Goal: Feedback & Contribution: Contribute content

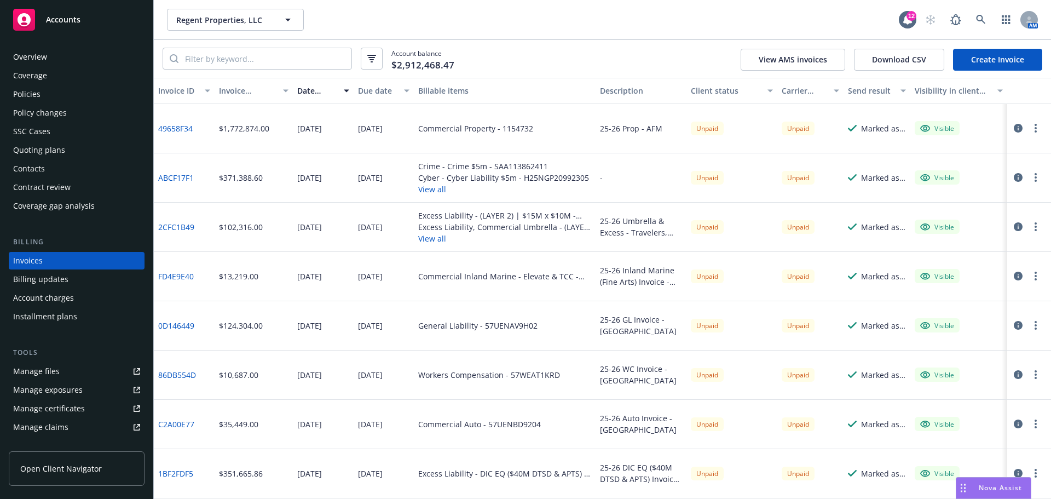
click at [62, 104] on div "Overview Coverage Policies Policy changes SSC Cases Quoting plans Contacts Cont…" at bounding box center [77, 131] width 136 height 166
click at [54, 97] on div "Policies" at bounding box center [76, 94] width 127 height 18
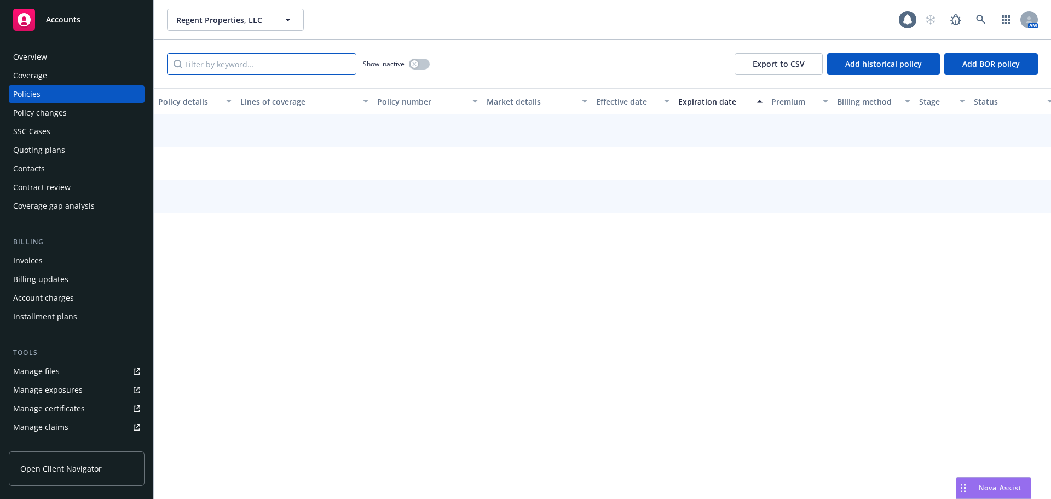
click at [244, 64] on input "Filter by keyword..." at bounding box center [261, 64] width 189 height 22
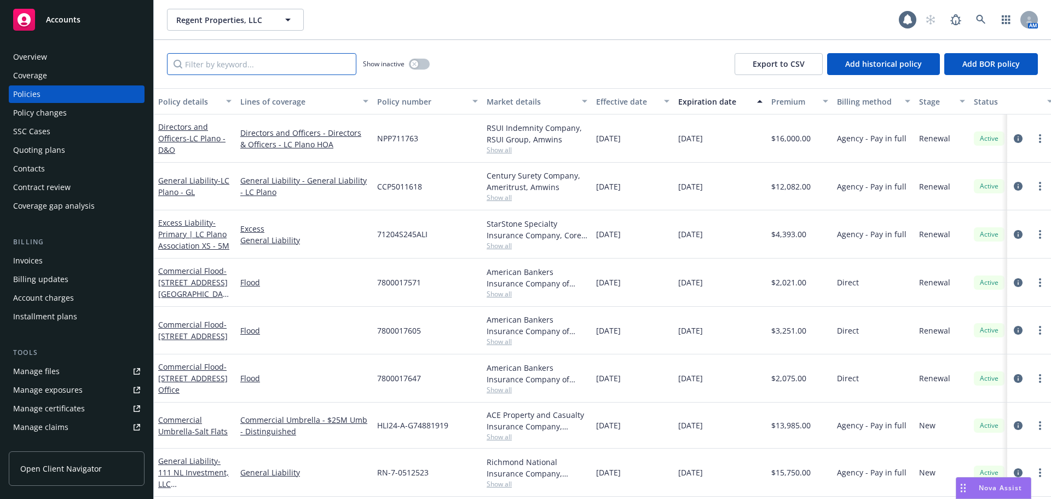
click at [228, 63] on input "Filter by keyword..." at bounding box center [261, 64] width 189 height 22
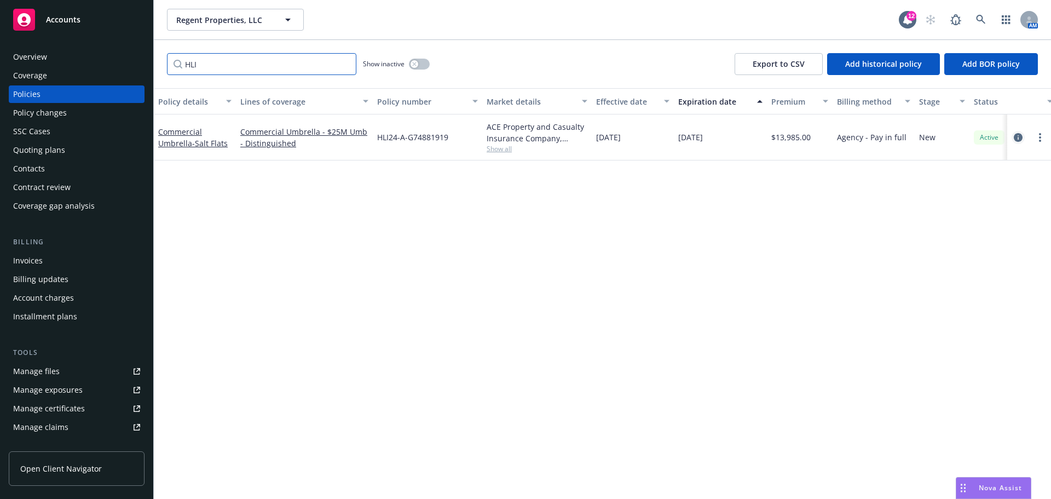
type input "HLI"
click at [1020, 137] on icon "circleInformation" at bounding box center [1018, 137] width 9 height 9
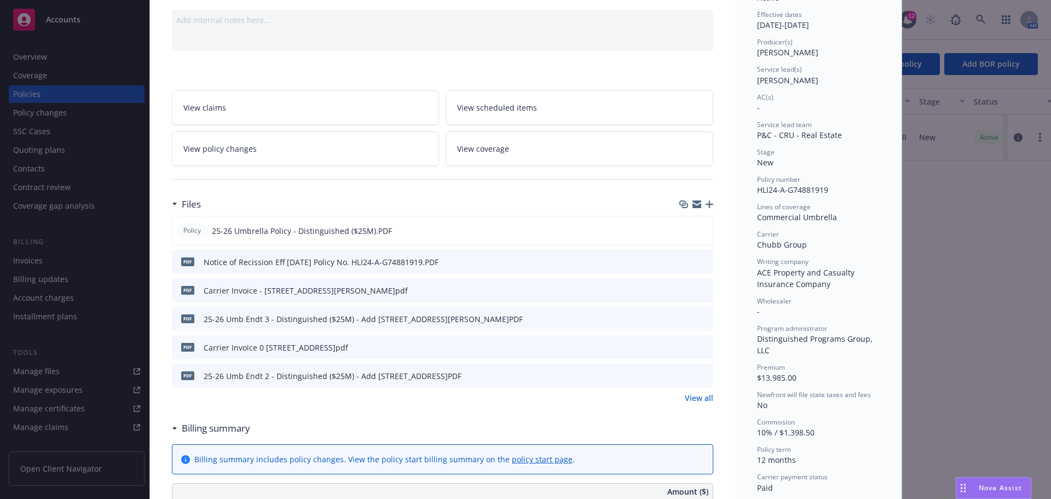
scroll to position [110, 0]
click at [700, 259] on icon "preview file" at bounding box center [703, 259] width 10 height 8
click at [706, 198] on icon "button" at bounding box center [710, 202] width 8 height 8
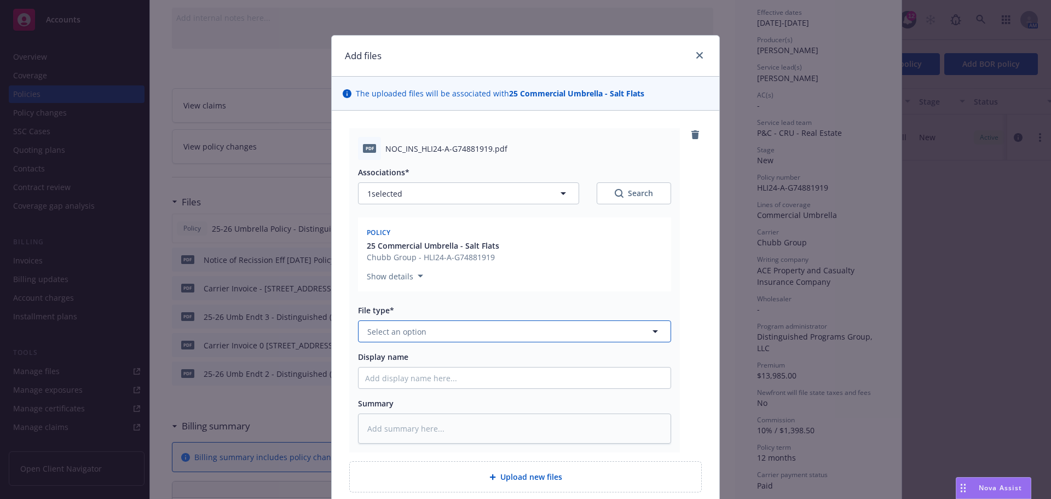
click at [409, 331] on span "Select an option" at bounding box center [396, 332] width 59 height 12
type input "m"
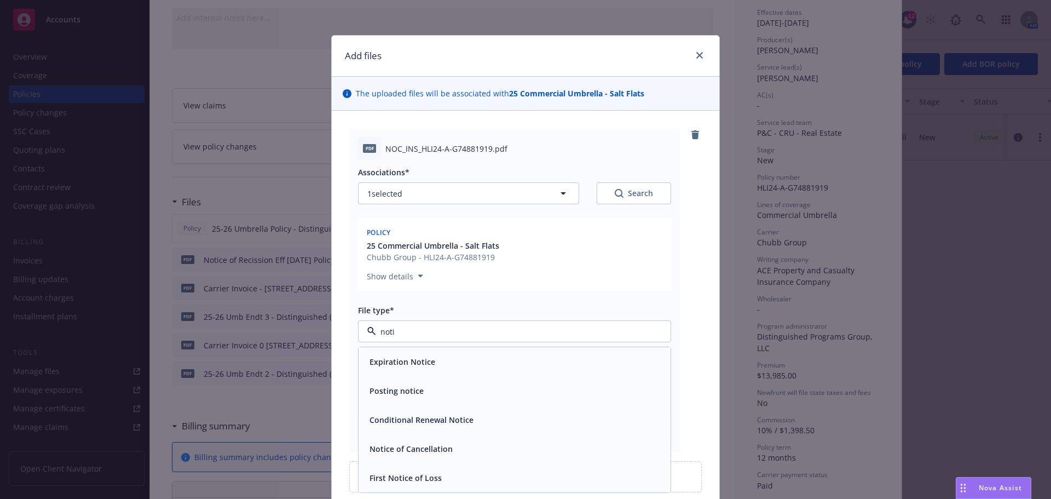
type input "notic"
click at [411, 448] on span "Notice of Cancellation" at bounding box center [411, 449] width 83 height 12
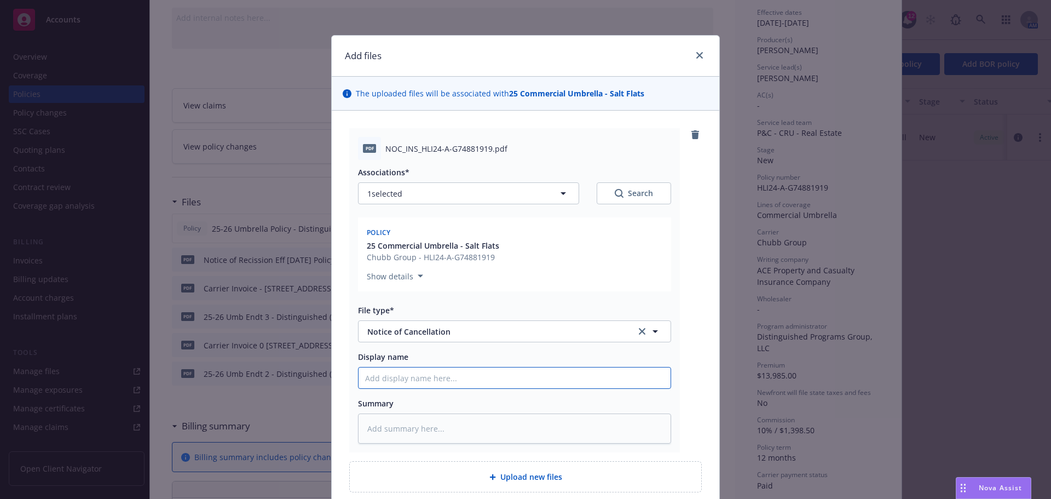
click at [416, 378] on input "Display name" at bounding box center [515, 377] width 312 height 21
type textarea "x"
type input "N"
type textarea "x"
type input "NO"
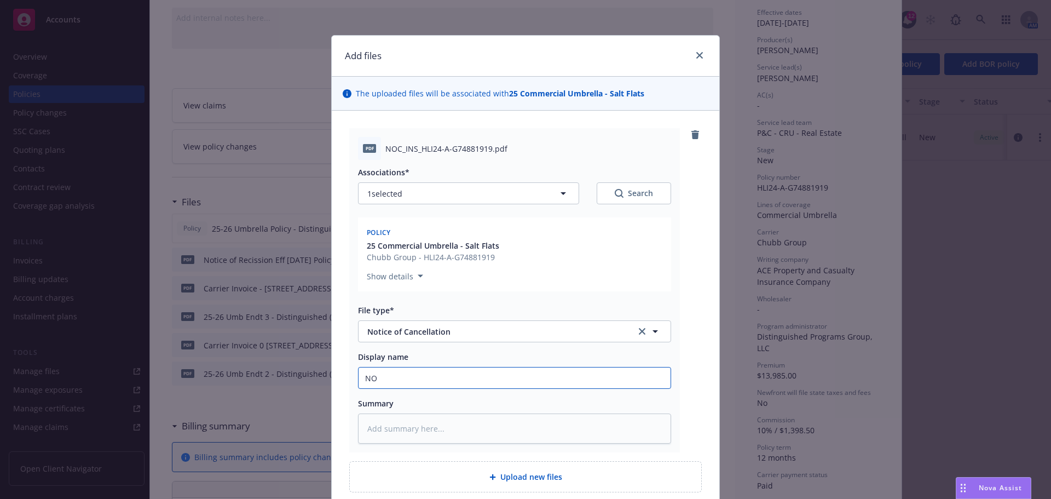
type textarea "x"
type input "NOC"
type textarea "x"
type input "NOC"
type textarea "x"
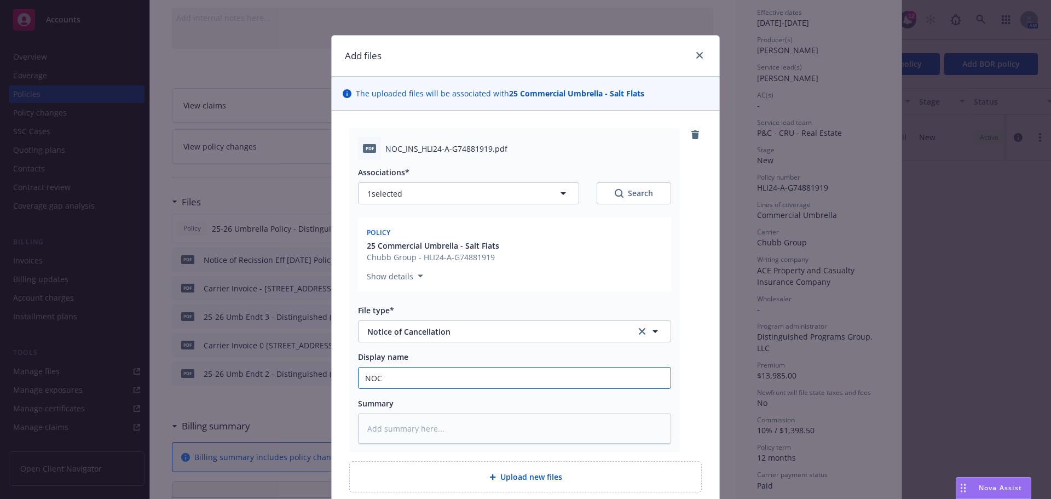
type input "NOC E"
type textarea "x"
type input "NOC Ef"
type textarea "x"
type input "NOC Eff"
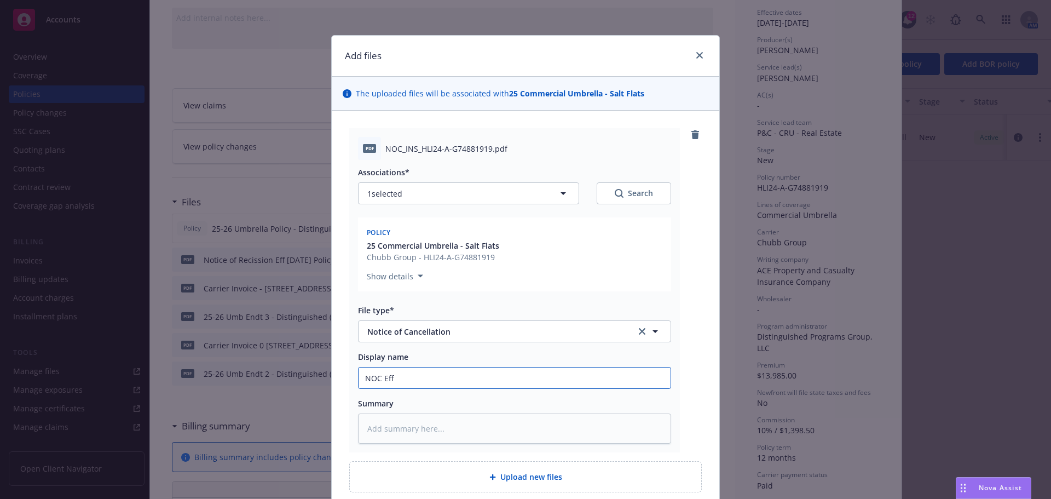
type textarea "x"
type input "NOC Eff"
type textarea "x"
type input "NOC Eff 8/"
type textarea "x"
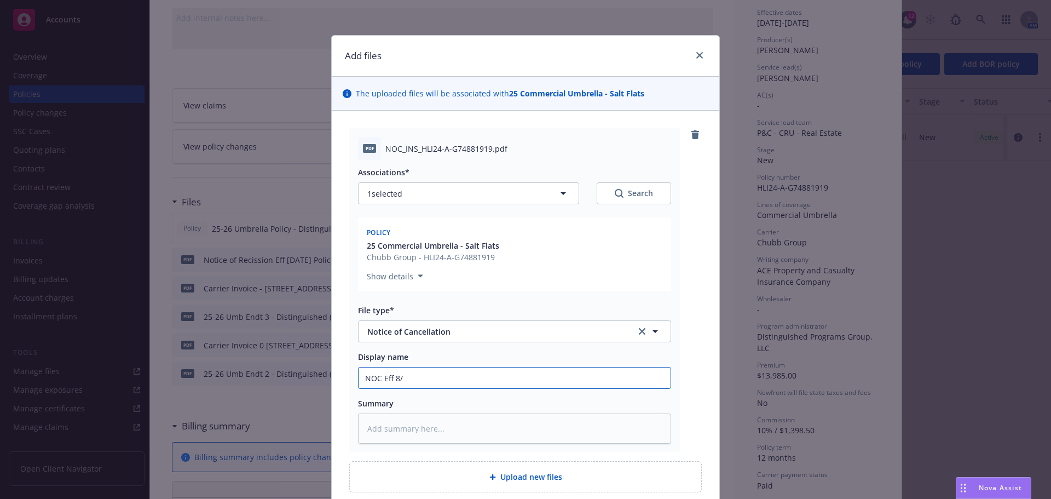
type input "NOC Eff 8/2"
type textarea "x"
type input "NOC Eff 8/27"
type textarea "x"
type input "NOC Eff 8/27/"
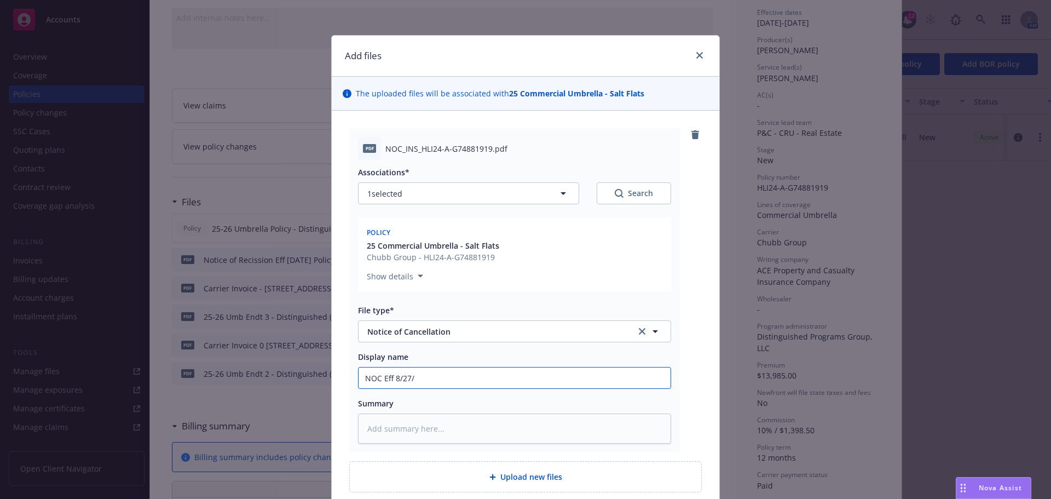
type textarea "x"
type input "NOC Eff 8/27/2"
type textarea "x"
type input "NOC Eff [DATE]"
type textarea "x"
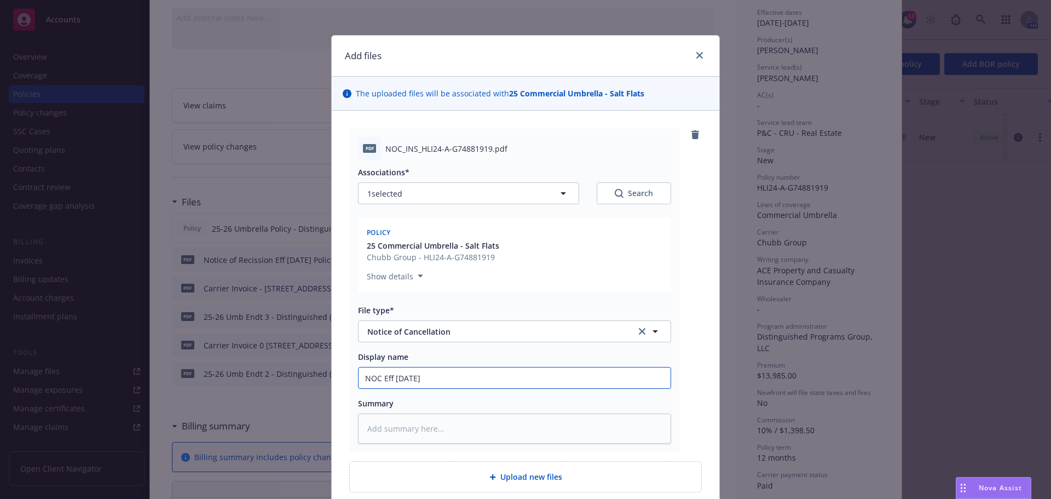
type input "NOC Eff [DATE]"
type textarea "x"
type input "NOC Eff [DATE] P"
type textarea "x"
type input "NOC Eff [DATE] Po"
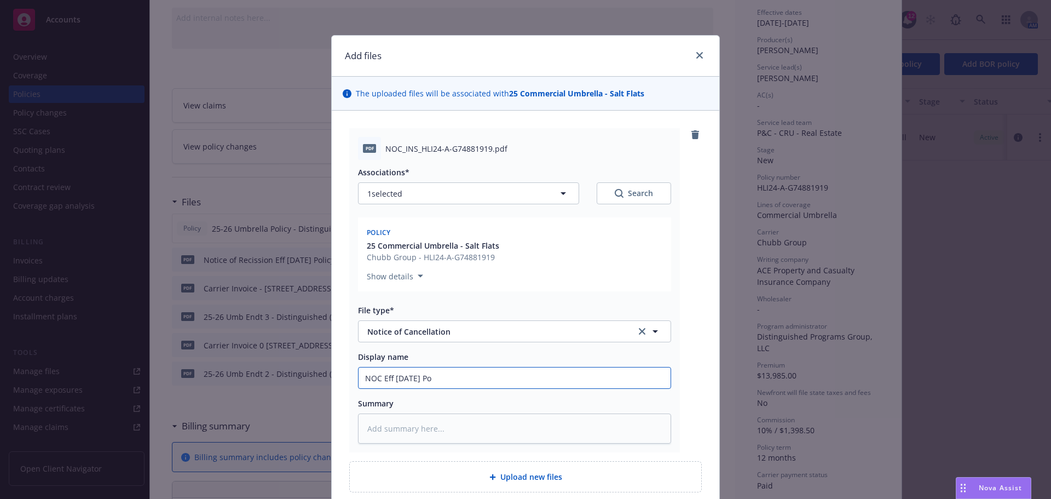
type textarea "x"
type input "NOC Eff [DATE] Pol"
type textarea "x"
type input "NOC Eff [DATE] Poli"
type textarea "x"
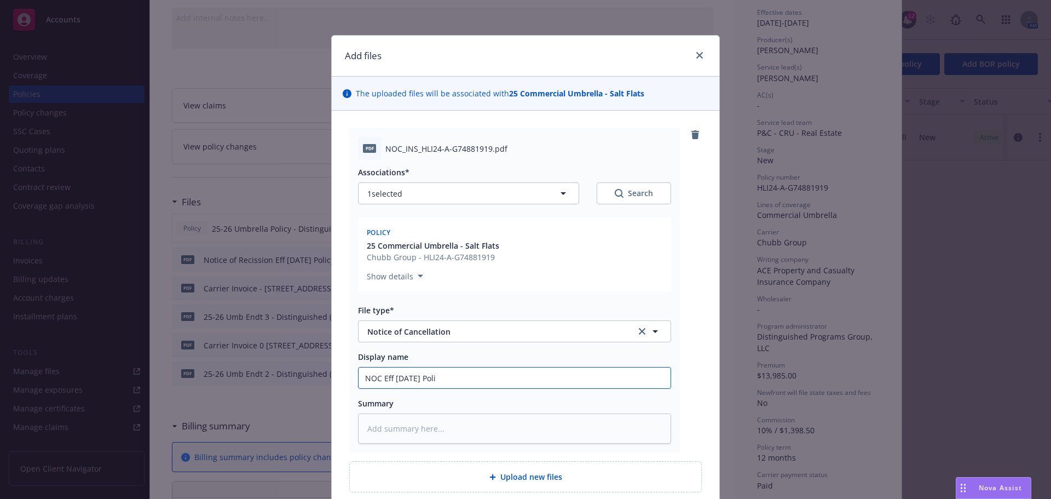
type input "NOC Eff [DATE] Polic"
type textarea "x"
type input "NOC Eff [DATE] Policy"
type textarea "x"
type input "NOC Eff [DATE] Policy"
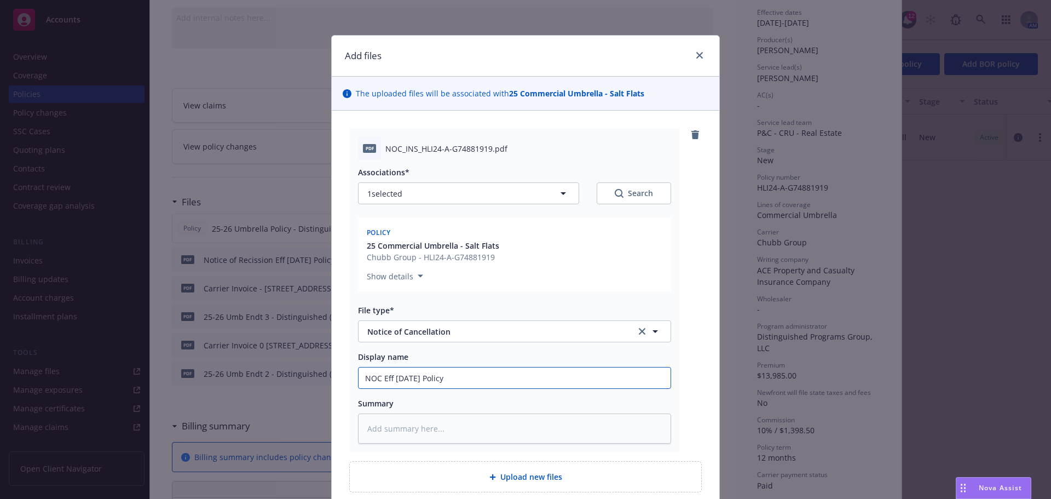
type textarea "x"
type input "NOC Eff [DATE] Policy N"
type textarea "x"
type input "NOC Eff [DATE] Policy No"
type textarea "x"
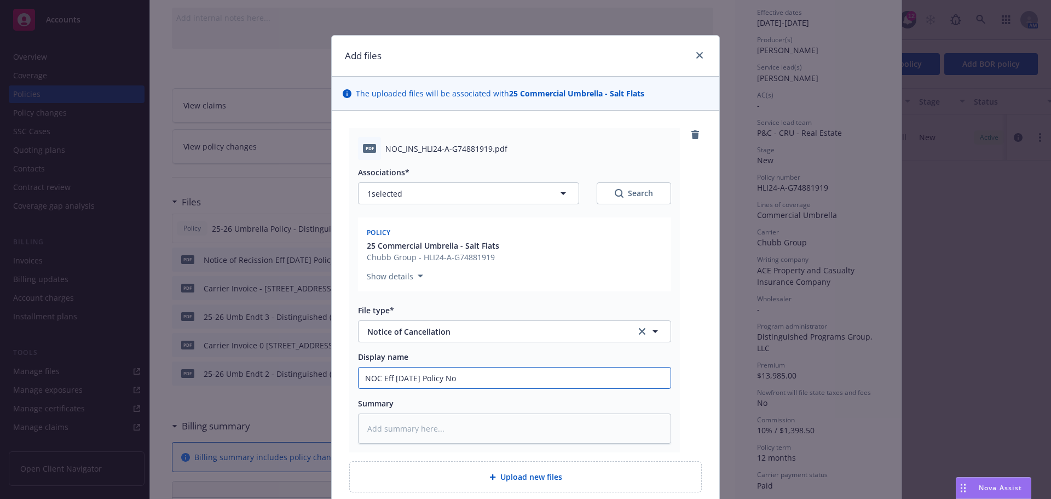
type input "NOC Eff [DATE] Policy No."
type textarea "x"
type input "NOC Eff [DATE] Policy No."
paste input "HLI24-A-G74881919"
type textarea "x"
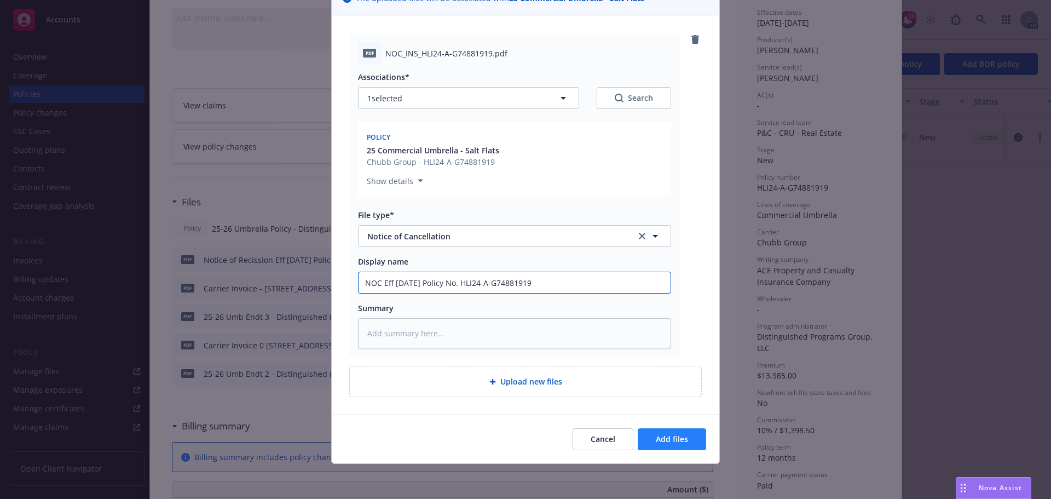
type input "NOC Eff [DATE] Policy No. HLI24-A-G74881919"
click at [654, 431] on button "Add files" at bounding box center [672, 439] width 68 height 22
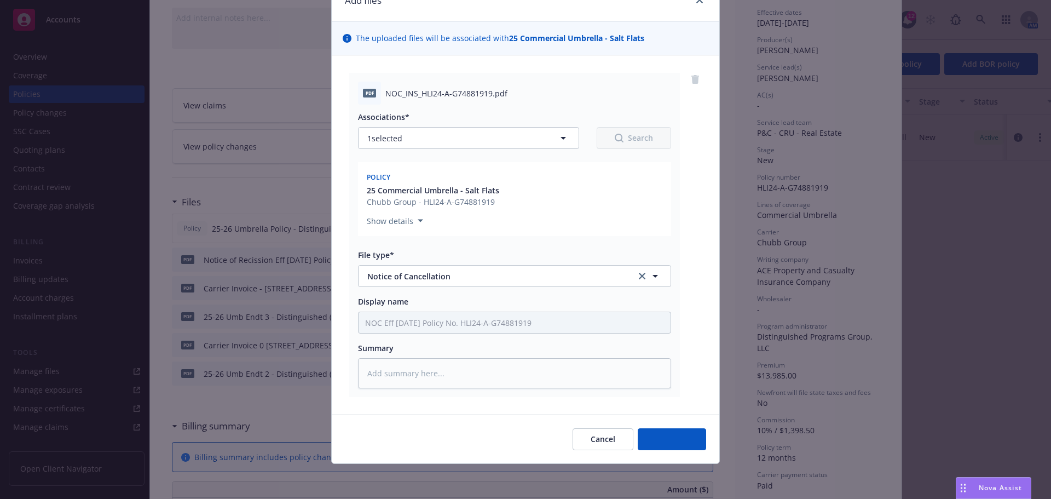
scroll to position [55, 0]
type textarea "x"
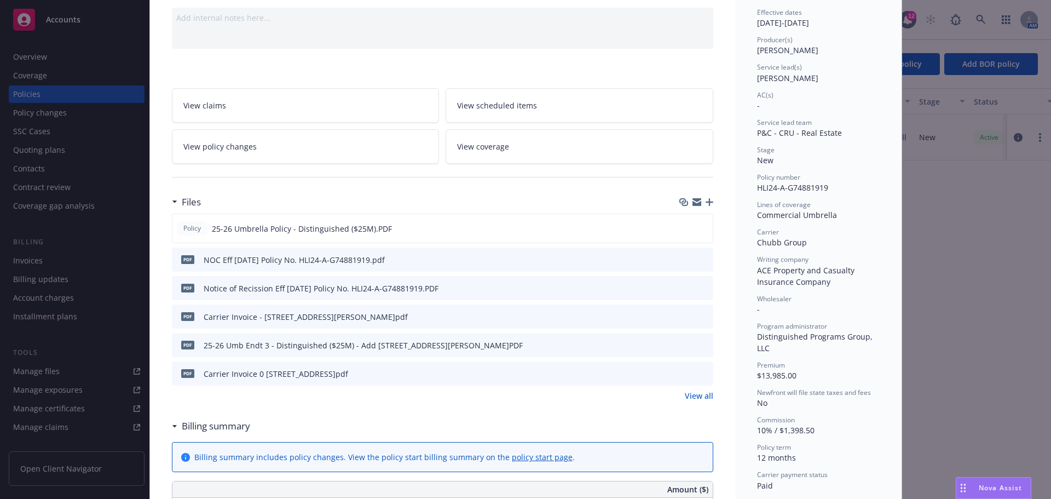
click at [700, 287] on icon "preview file" at bounding box center [703, 288] width 10 height 8
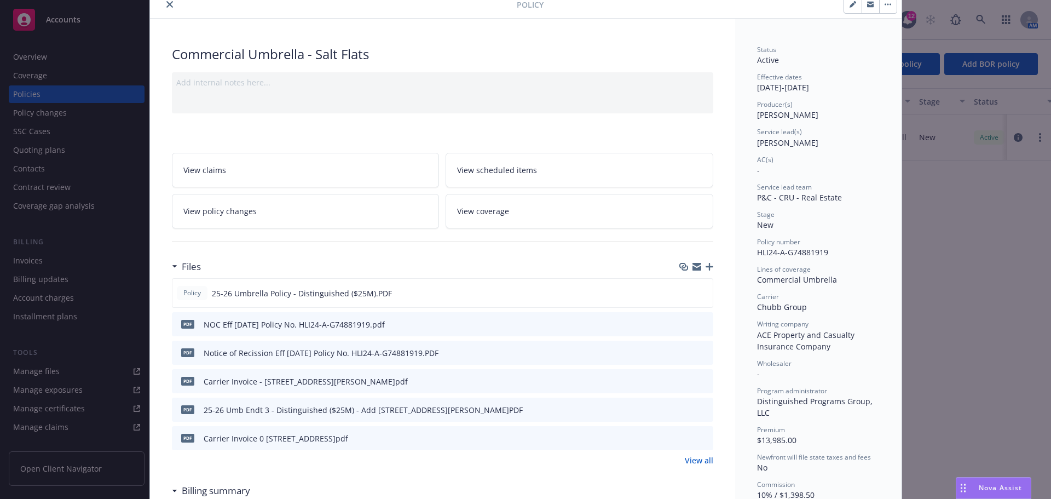
scroll to position [0, 0]
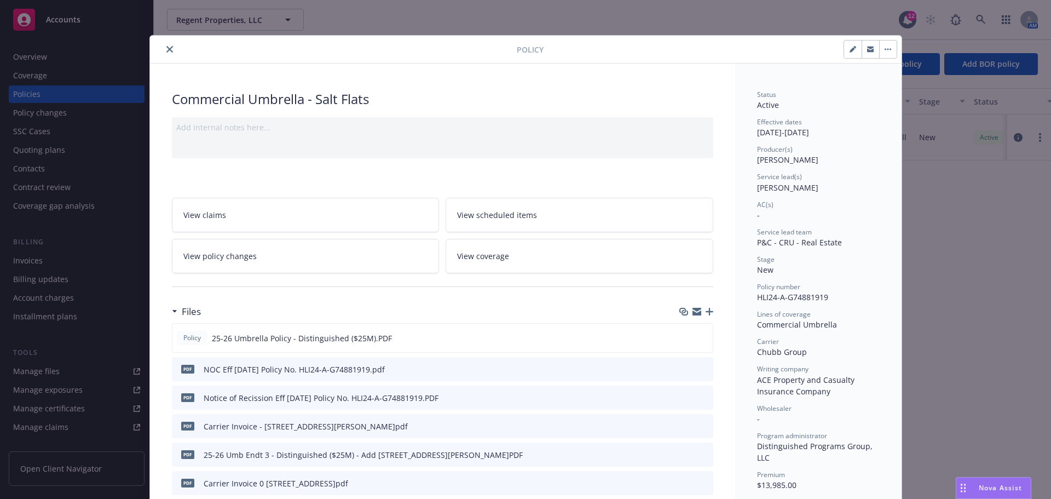
click at [166, 47] on icon "close" at bounding box center [169, 49] width 7 height 7
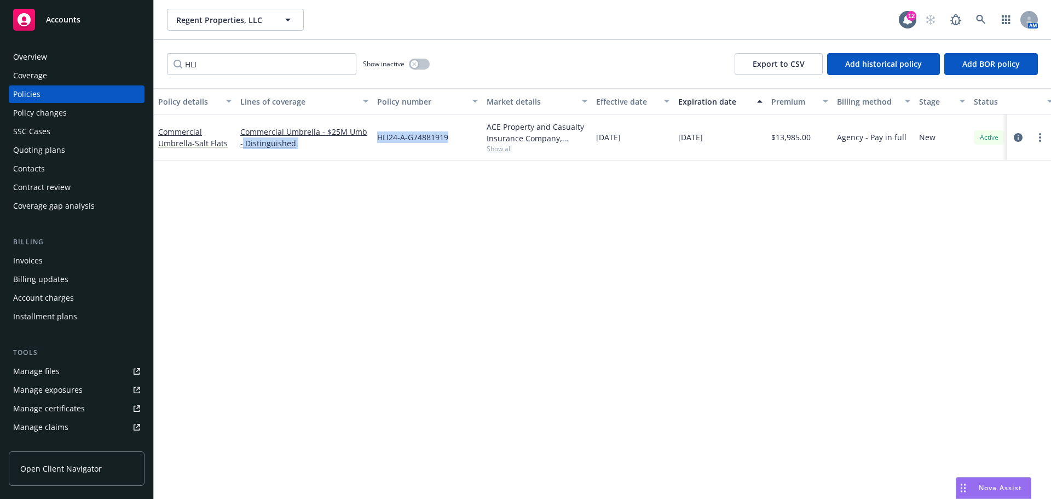
drag, startPoint x: 422, startPoint y: 136, endPoint x: 371, endPoint y: 137, distance: 50.9
click at [371, 137] on div "Commercial Umbrella - Salt Flats Commercial Umbrella - $25M Umb - Distinguished…" at bounding box center [682, 137] width 1057 height 46
click at [434, 141] on span "HLI24-A-G74881919" at bounding box center [412, 137] width 71 height 12
drag, startPoint x: 429, startPoint y: 135, endPoint x: 380, endPoint y: 134, distance: 49.3
click at [380, 134] on span "HLI24-A-G74881919" at bounding box center [412, 137] width 71 height 12
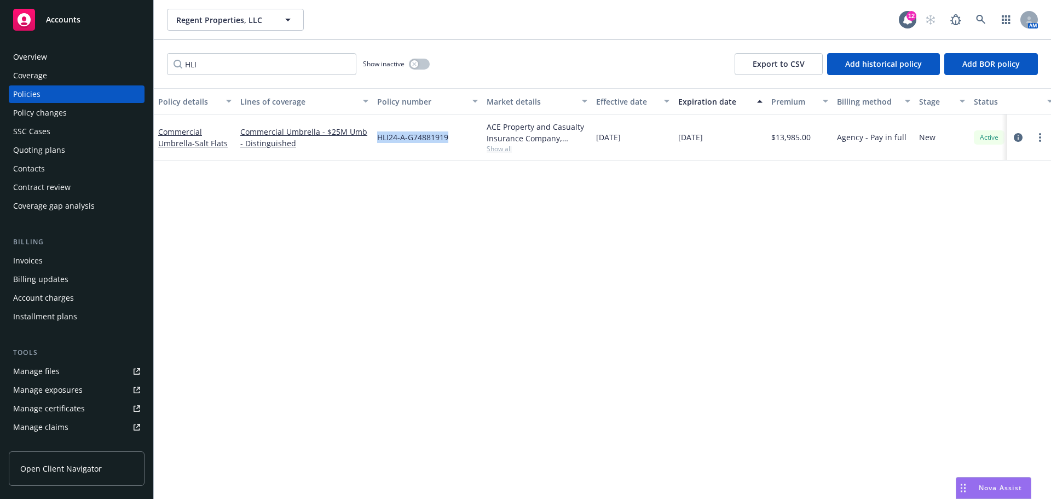
click at [49, 267] on div "Invoices" at bounding box center [76, 261] width 127 height 18
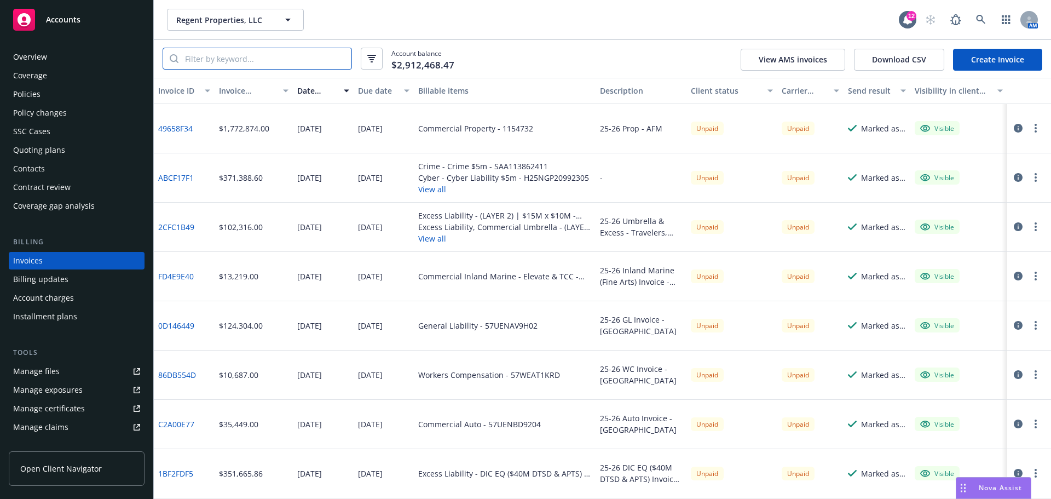
click at [243, 65] on input "search" at bounding box center [265, 58] width 173 height 21
paste input "HLI24-A-G74881919"
type input "HLI24-A-G74881919"
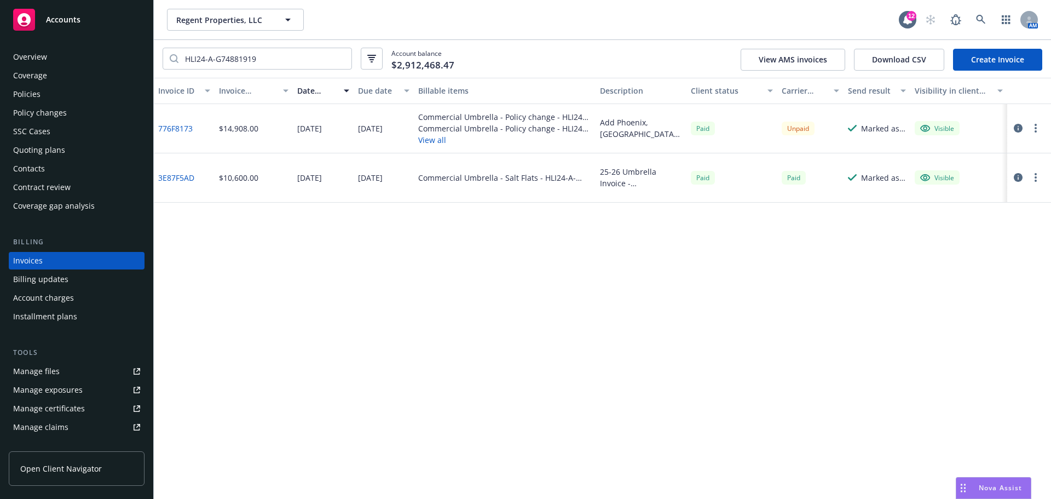
click at [625, 269] on div "Invoice ID Invoice amount Date issued Due date Billable items Description Clien…" at bounding box center [603, 288] width 898 height 421
click at [183, 125] on link "776F8173" at bounding box center [175, 129] width 35 height 12
click at [179, 179] on link "3E87F5AD" at bounding box center [176, 178] width 36 height 12
click at [169, 127] on link "776F8173" at bounding box center [175, 129] width 35 height 12
click at [250, 130] on div "$14,908.00" at bounding box center [238, 129] width 39 height 12
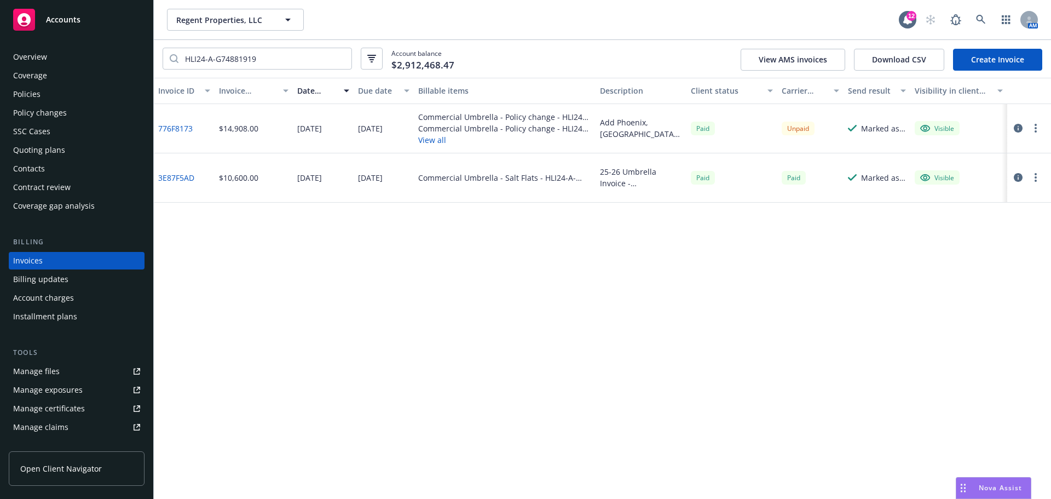
drag, startPoint x: 816, startPoint y: 254, endPoint x: 803, endPoint y: 189, distance: 66.4
click at [816, 252] on div "Invoice ID Invoice amount Date issued Due date Billable items Description Clien…" at bounding box center [603, 288] width 898 height 421
click at [790, 115] on div "Unpaid" at bounding box center [811, 128] width 67 height 49
drag, startPoint x: 201, startPoint y: 130, endPoint x: 159, endPoint y: 130, distance: 41.6
click at [159, 130] on div "776F8173" at bounding box center [184, 128] width 61 height 49
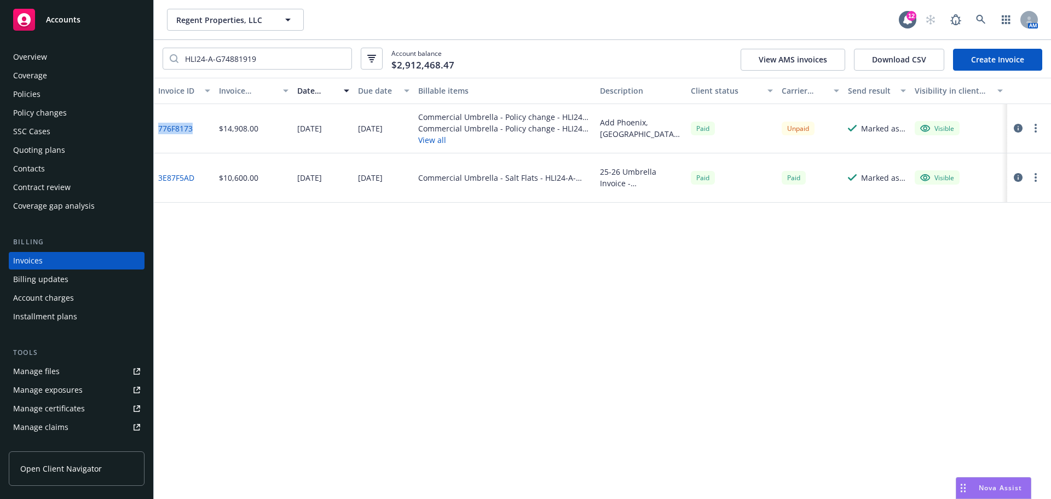
copy link "776F8173"
click at [240, 27] on button "Regent Properties, LLC" at bounding box center [235, 20] width 137 height 22
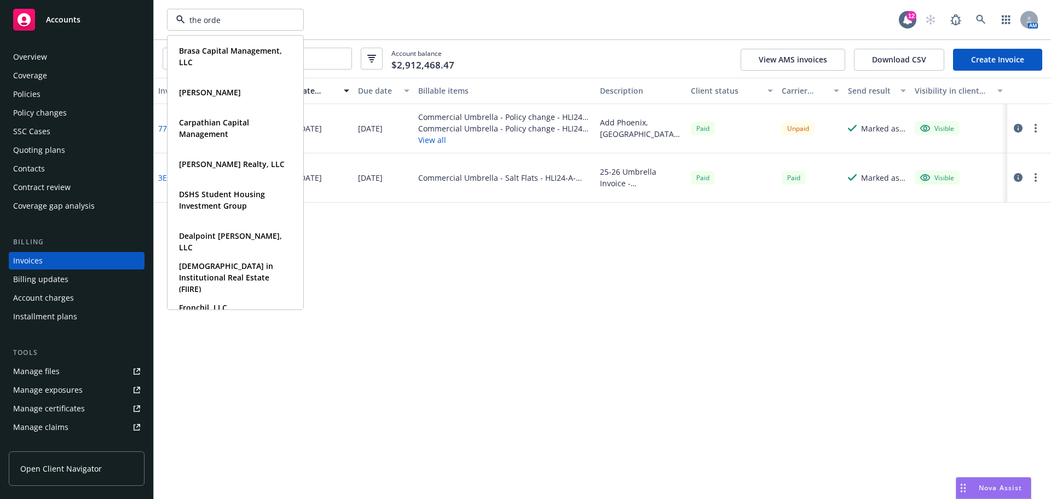
type input "the orden"
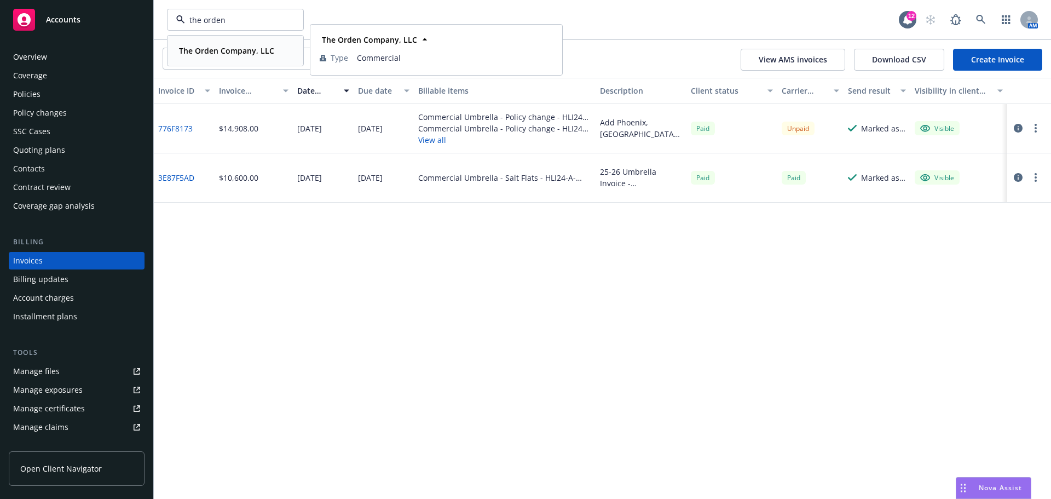
click at [226, 45] on span "The Orden Company, LLC" at bounding box center [226, 51] width 95 height 12
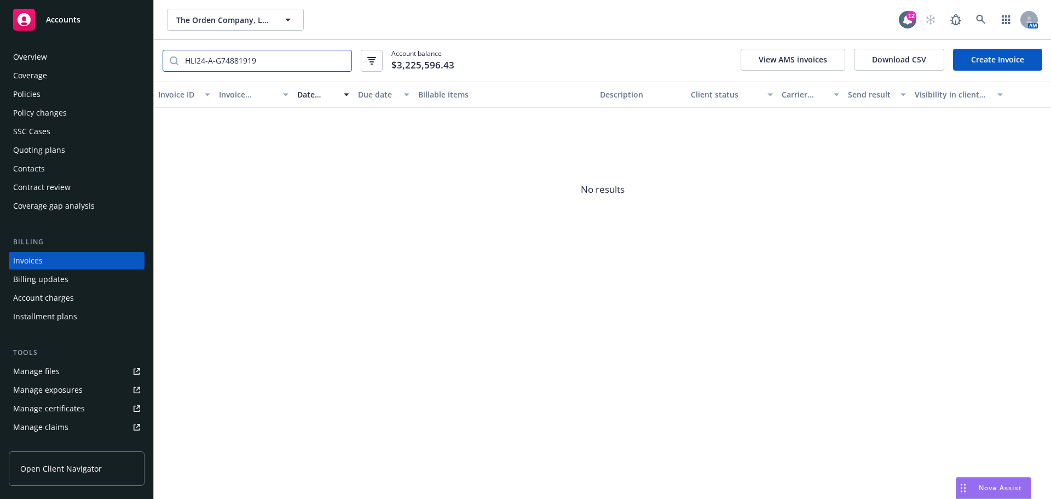
click at [336, 59] on input "HLI24-A-G74881919" at bounding box center [265, 60] width 173 height 21
click at [341, 59] on input "HLI24-A-G74881919" at bounding box center [265, 60] width 173 height 21
click at [58, 90] on div "Policies" at bounding box center [76, 94] width 127 height 18
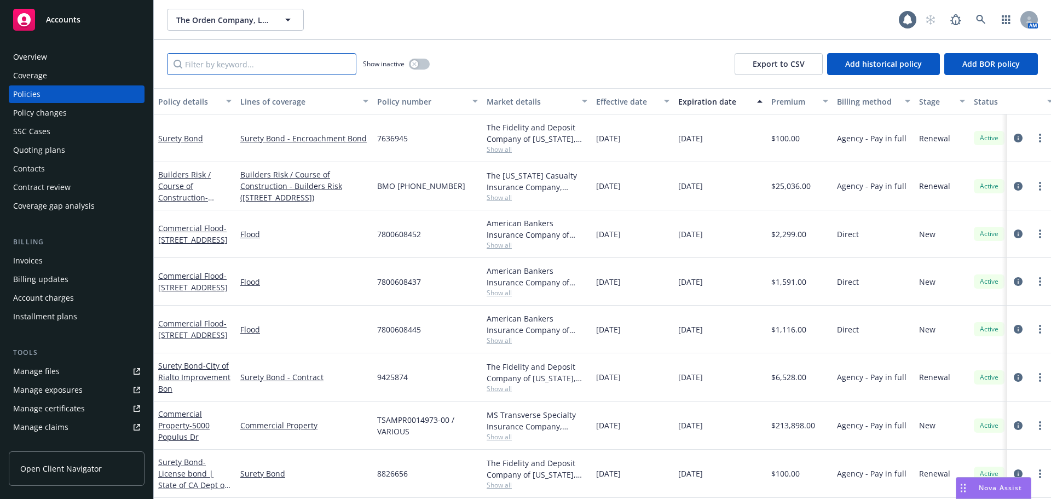
click at [271, 67] on input "Filter by keyword..." at bounding box center [261, 64] width 189 height 22
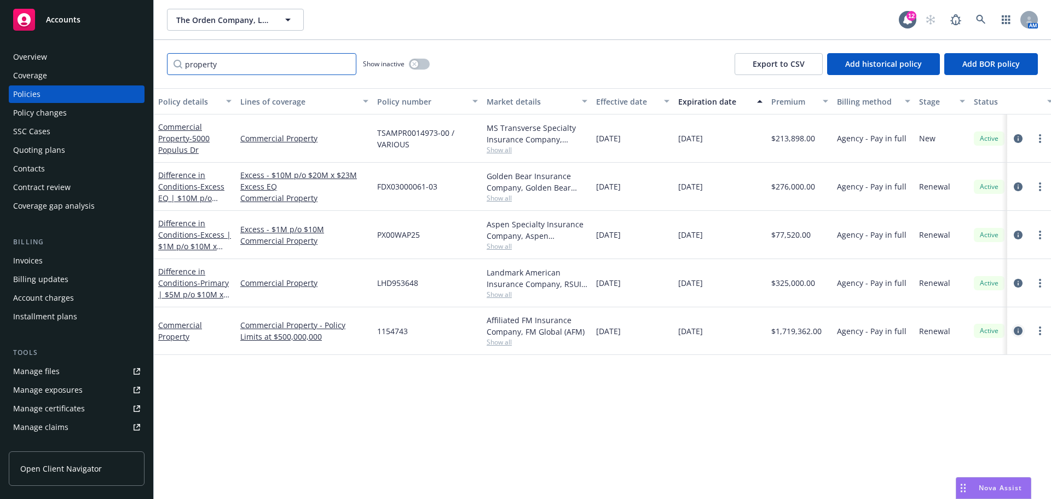
type input "property"
click at [1016, 331] on icon "circleInformation" at bounding box center [1018, 330] width 9 height 9
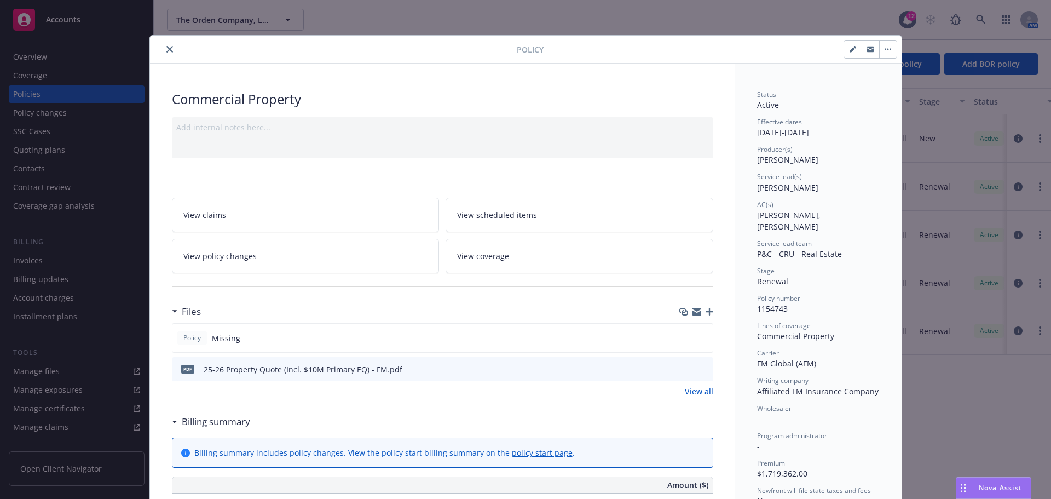
click at [708, 309] on icon "button" at bounding box center [710, 312] width 8 height 8
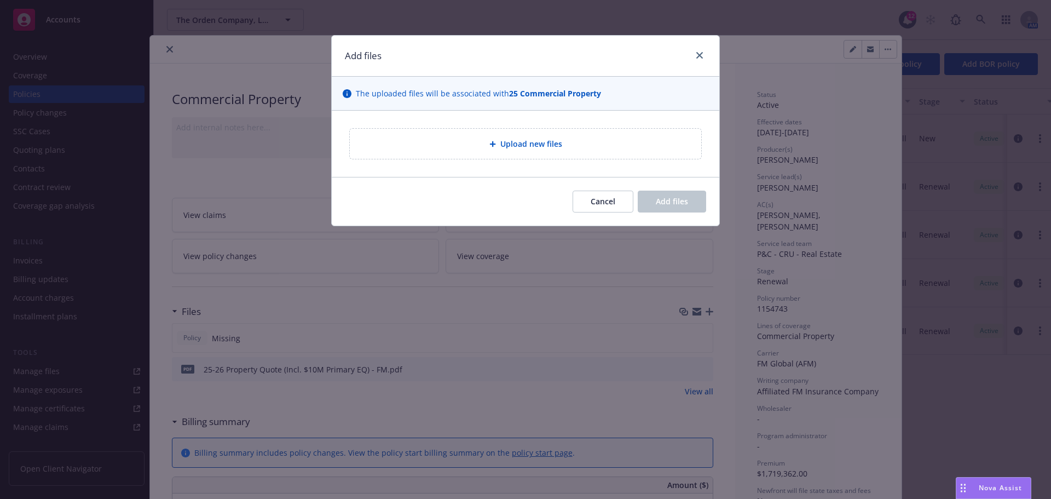
type textarea "x"
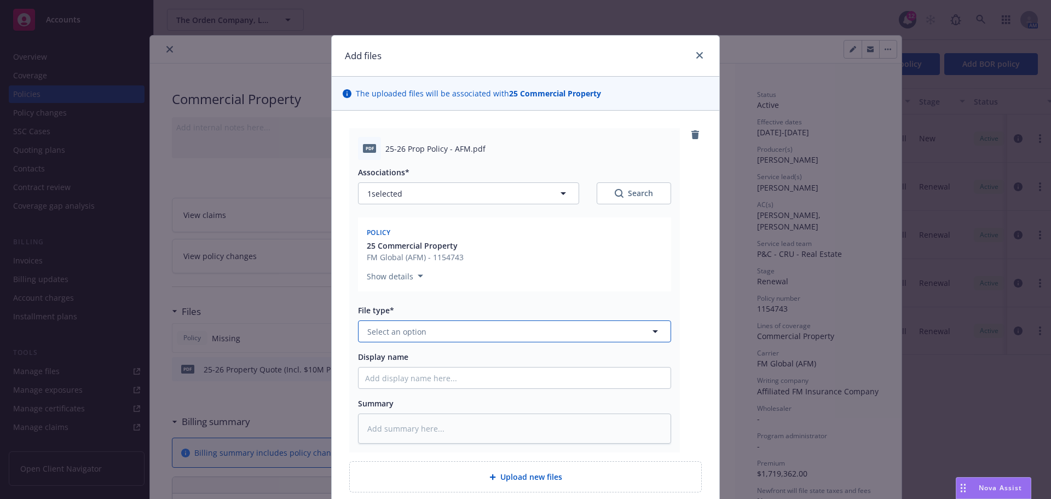
click at [478, 329] on button "Select an option" at bounding box center [514, 331] width 313 height 22
type input "poli"
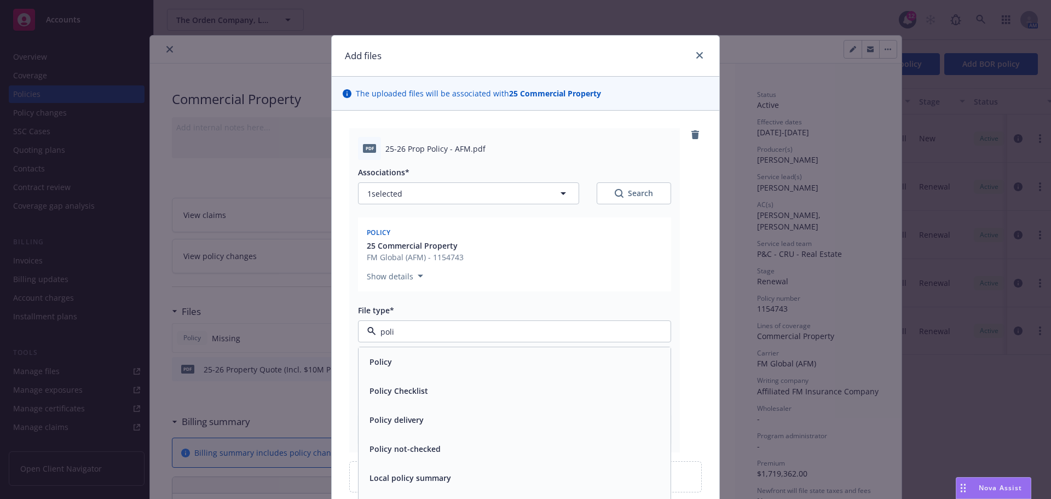
click at [449, 357] on div "Policy" at bounding box center [514, 362] width 299 height 16
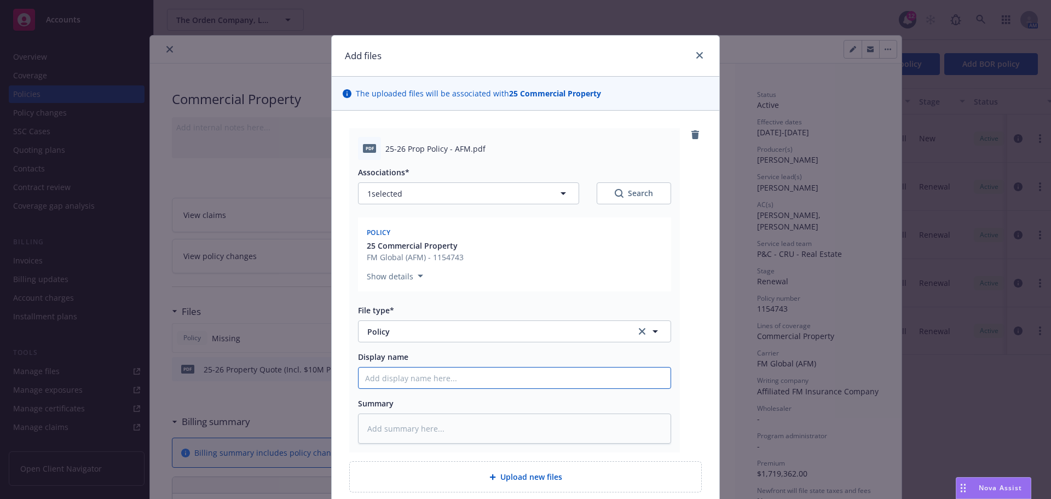
click at [404, 383] on input "Display name" at bounding box center [515, 377] width 312 height 21
type textarea "x"
type input "2"
type textarea "x"
type input "25"
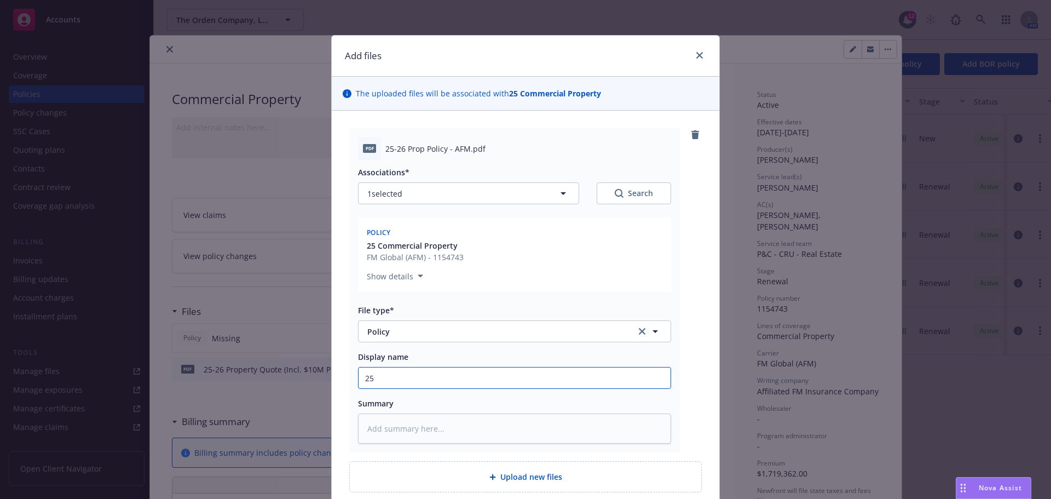
type textarea "x"
type input "25-"
type textarea "x"
type input "25-2"
type textarea "x"
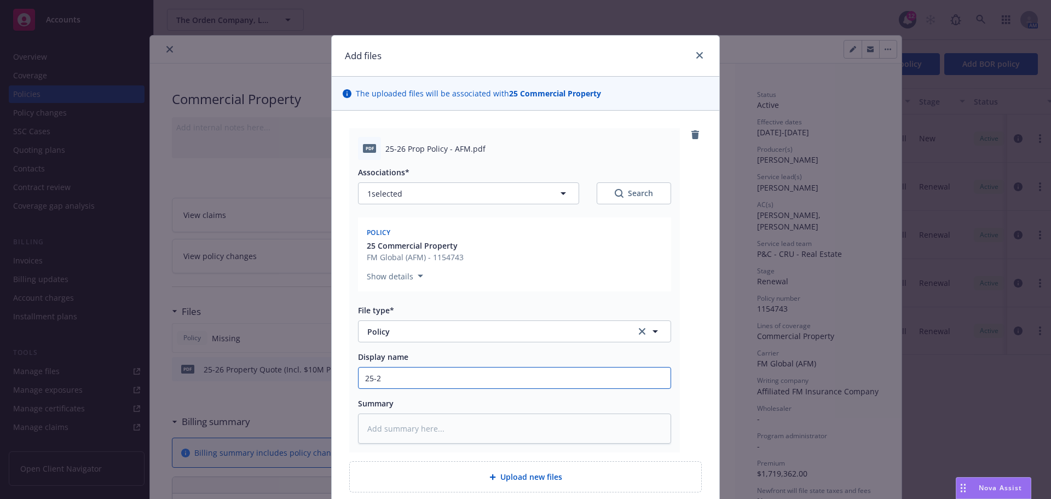
type input "25-26"
type textarea "x"
type input "25-26"
type textarea "x"
type input "25-26 P"
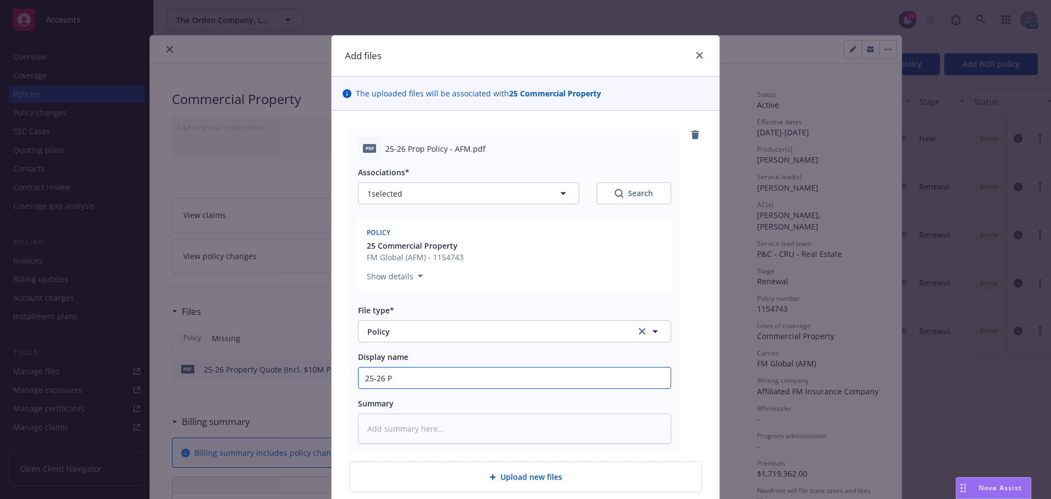
type textarea "x"
type input "25-26 Pr"
type textarea "x"
type input "25-26 Pro"
type textarea "x"
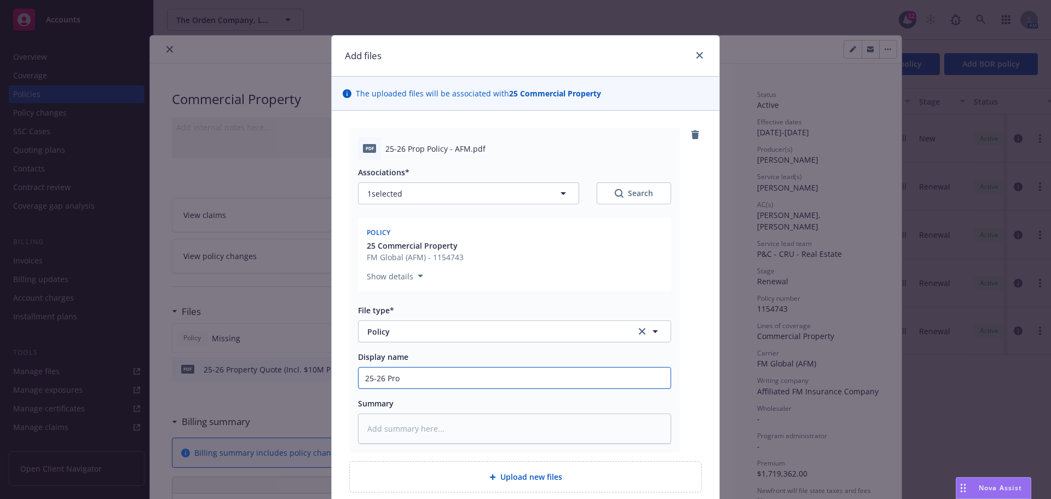
type input "25-26 Prop"
type textarea "x"
type input "25-26 Prop"
type textarea "x"
type input "25-26 Prop P"
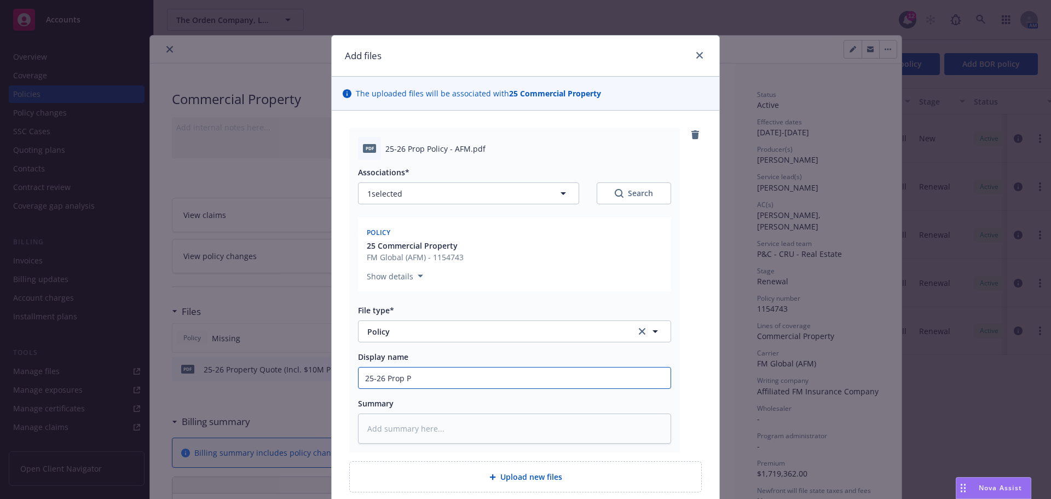
type textarea "x"
type input "25-26 Prop Po"
type textarea "x"
type input "25-26 Prop Pol"
type textarea "x"
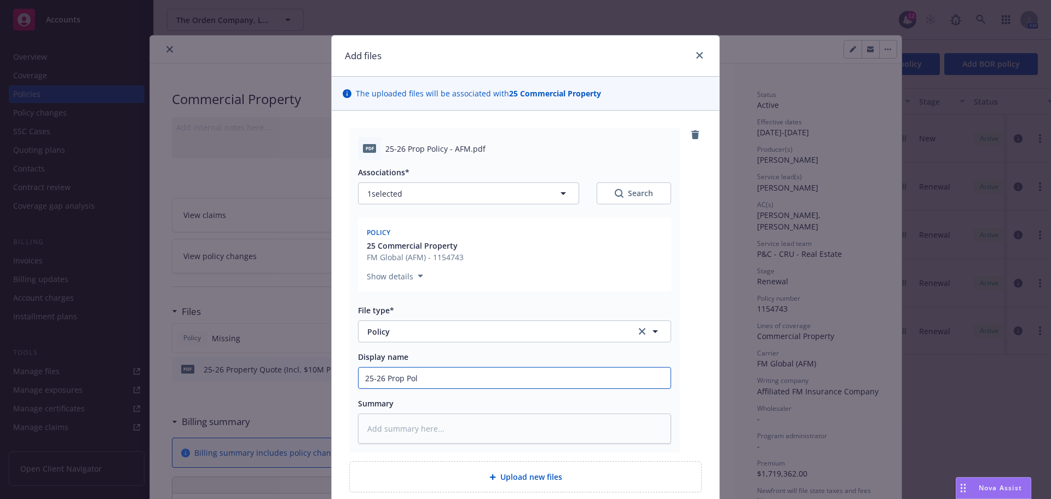
type input "25-26 Prop Poli"
type textarea "x"
type input "25-26 Prop Polic"
type textarea "x"
type input "25-26 Prop Policy"
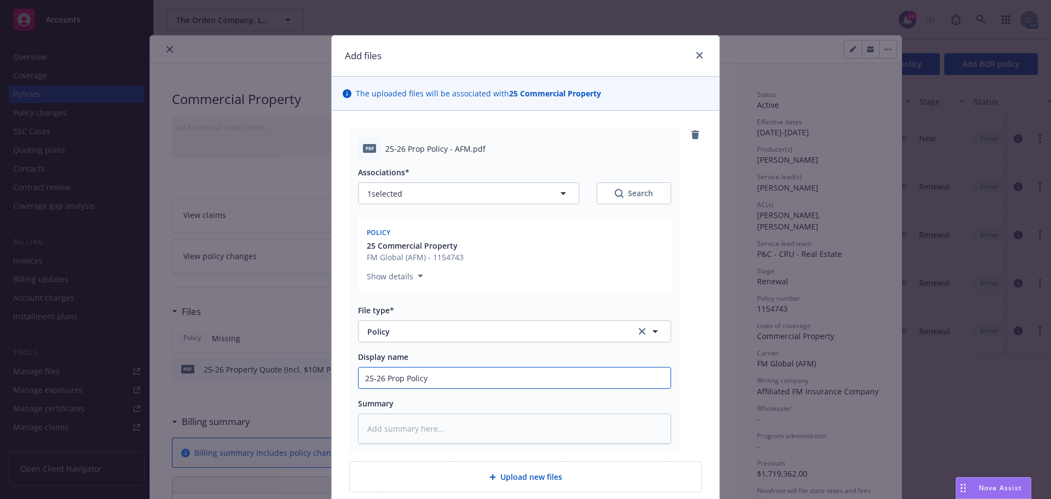
type textarea "x"
type input "25-26 Prop Policy -"
type textarea "x"
type input "25-26 Prop Policy - A"
type textarea "x"
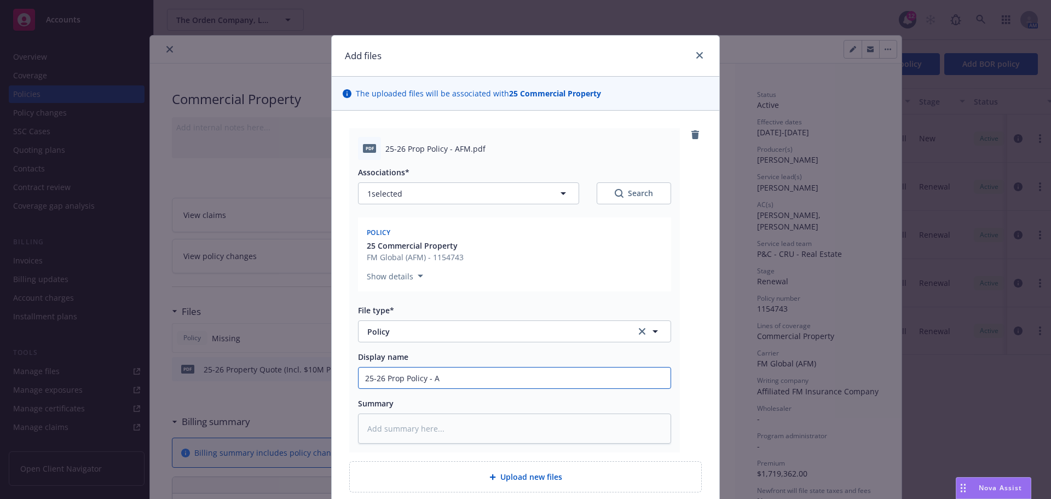
type input "25-26 Prop Policy - AF"
type textarea "x"
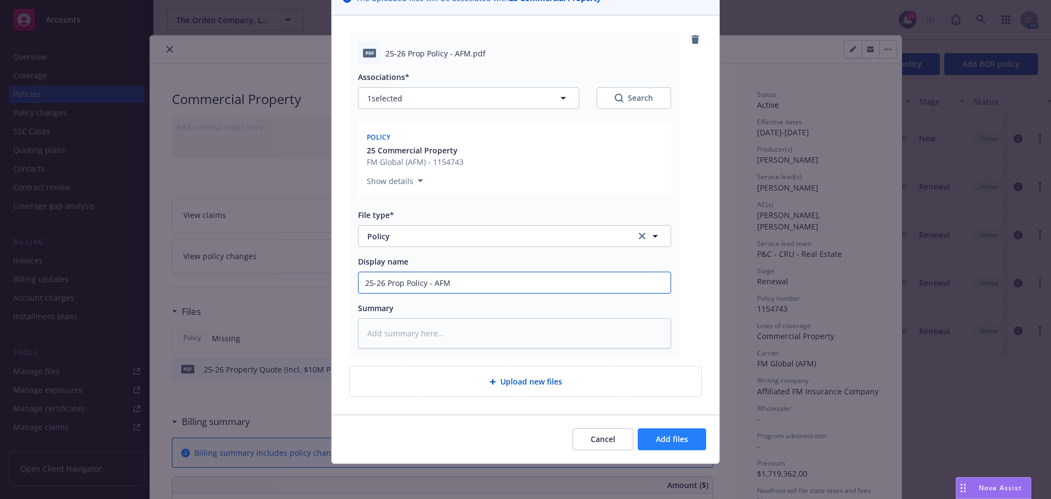
type input "25-26 Prop Policy - AFM"
click at [692, 437] on button "Add files" at bounding box center [672, 439] width 68 height 22
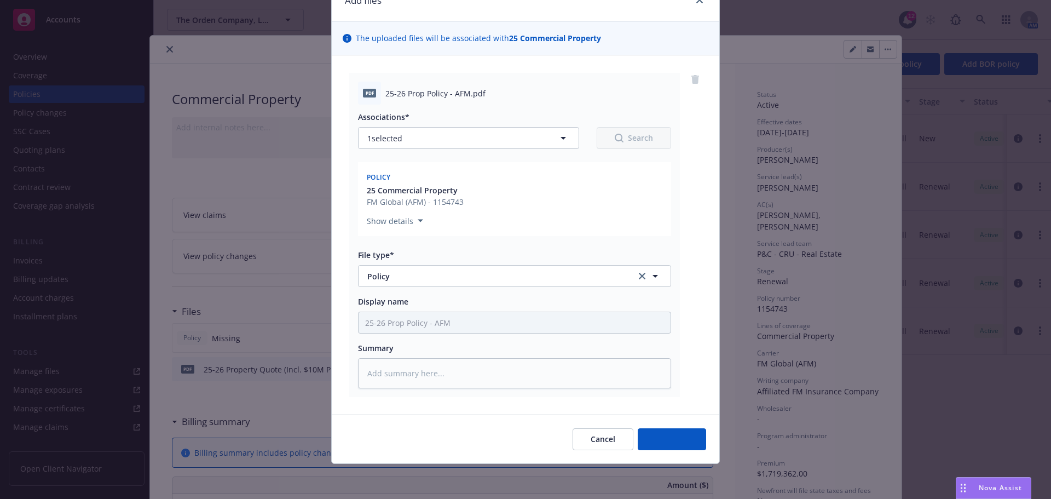
scroll to position [55, 0]
type textarea "x"
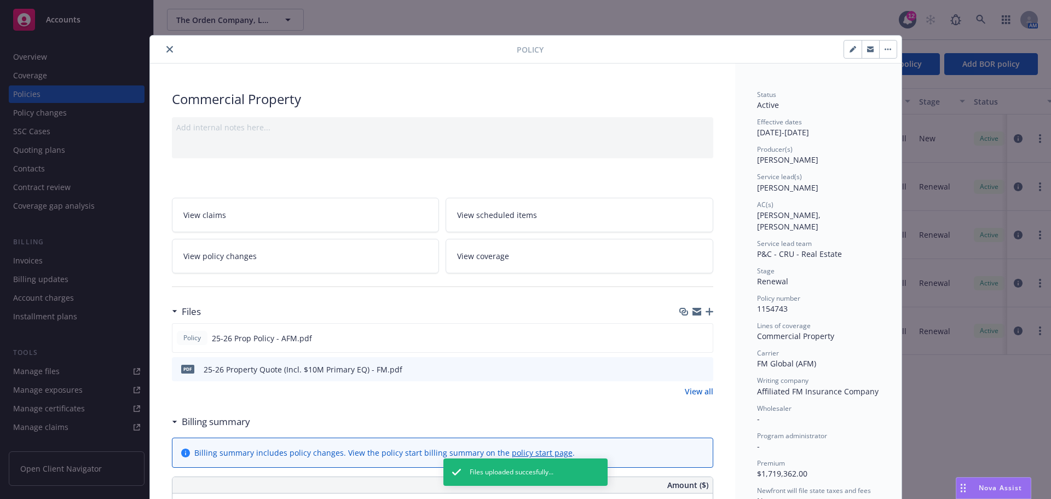
click at [702, 372] on button at bounding box center [704, 370] width 10 height 12
click at [698, 369] on icon "preview file" at bounding box center [703, 369] width 10 height 8
click at [166, 51] on icon "close" at bounding box center [169, 49] width 7 height 7
